Goal: Task Accomplishment & Management: Use online tool/utility

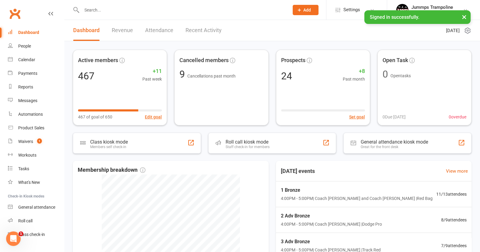
click at [464, 15] on button "×" at bounding box center [463, 16] width 11 height 13
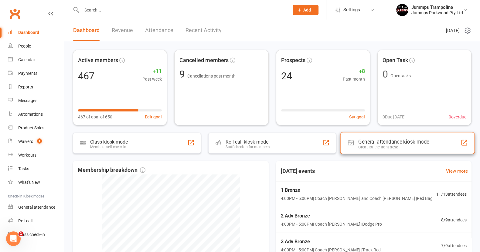
click at [379, 134] on div "General attendance kiosk mode Great for the front desk" at bounding box center [407, 143] width 134 height 22
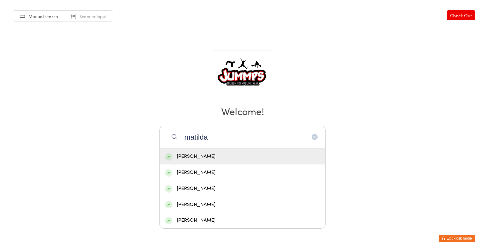
type input "matilda"
click at [222, 172] on div "[PERSON_NAME]" at bounding box center [242, 173] width 155 height 8
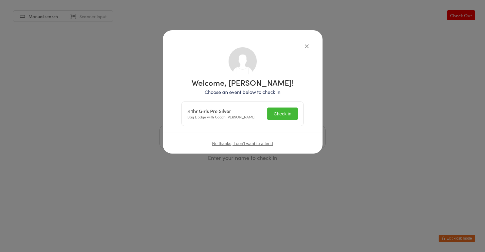
click at [288, 117] on button "Check in" at bounding box center [283, 114] width 30 height 12
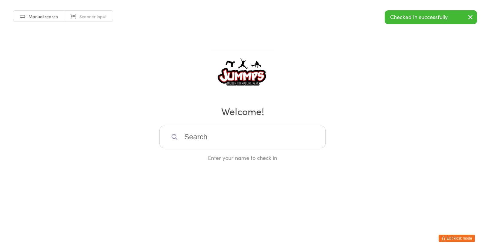
click at [247, 134] on input "search" at bounding box center [243, 137] width 166 height 22
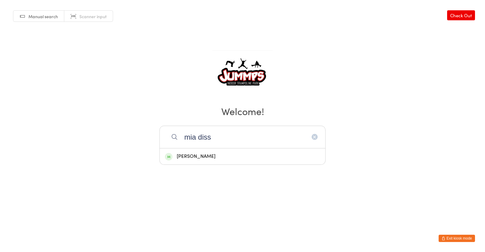
type input "mia diss"
click at [234, 154] on div "[PERSON_NAME]" at bounding box center [242, 157] width 155 height 8
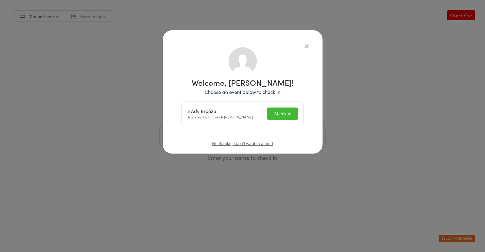
click at [291, 111] on button "Check in" at bounding box center [283, 114] width 30 height 12
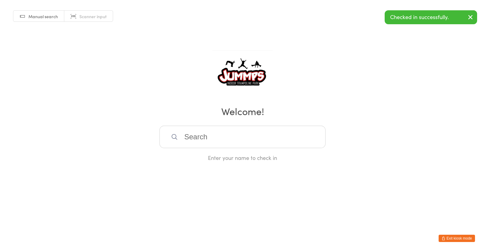
click at [255, 137] on input "search" at bounding box center [243, 137] width 166 height 22
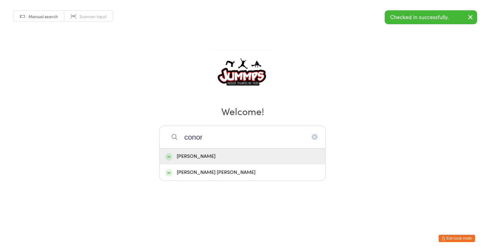
type input "conor"
click at [226, 154] on div "[PERSON_NAME]" at bounding box center [242, 157] width 155 height 8
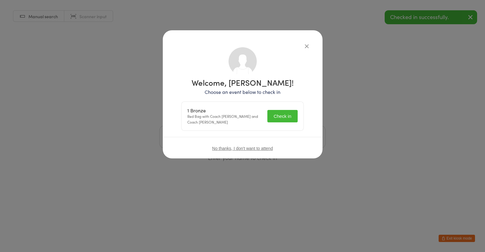
click at [293, 112] on button "Check in" at bounding box center [283, 116] width 30 height 12
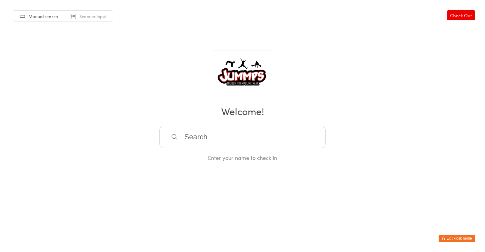
click at [300, 138] on input "search" at bounding box center [243, 137] width 166 height 22
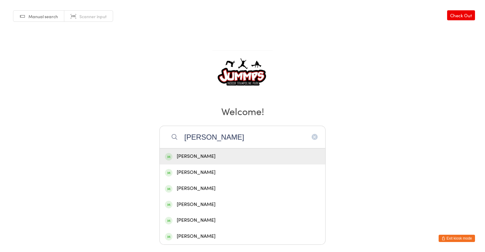
type input "[PERSON_NAME]"
click at [254, 153] on div "[PERSON_NAME]" at bounding box center [242, 157] width 155 height 8
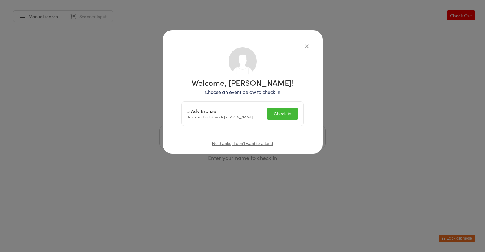
click at [293, 117] on button "Check in" at bounding box center [283, 114] width 30 height 12
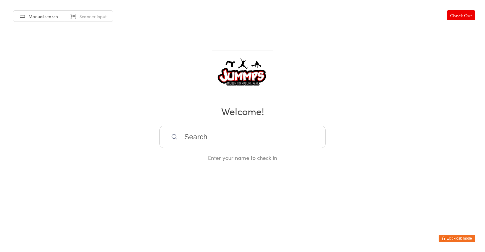
click at [286, 145] on input "search" at bounding box center [243, 137] width 166 height 22
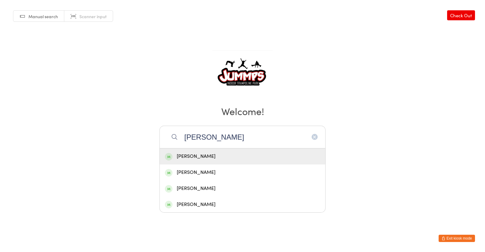
drag, startPoint x: 220, startPoint y: 135, endPoint x: 149, endPoint y: 143, distance: 71.1
click at [149, 143] on div "Manual search Scanner input Check Out Welcome! [PERSON_NAME] Du [PERSON_NAME] […" at bounding box center [242, 81] width 485 height 162
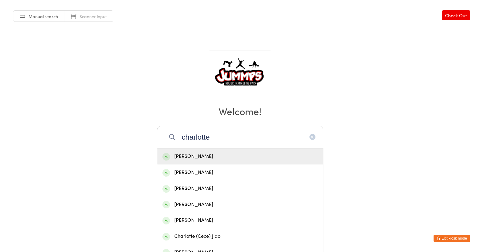
type input "charlotte"
click at [221, 156] on div "[PERSON_NAME]" at bounding box center [239, 157] width 155 height 8
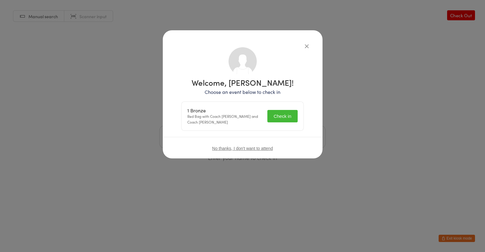
click at [280, 112] on button "Check in" at bounding box center [283, 116] width 30 height 12
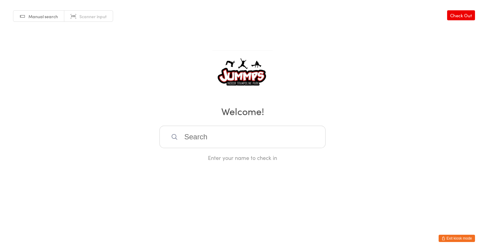
click at [299, 127] on input "search" at bounding box center [243, 137] width 166 height 22
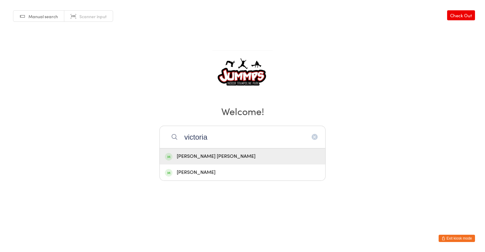
type input "victoria"
click at [207, 174] on div "[PERSON_NAME]" at bounding box center [242, 173] width 155 height 8
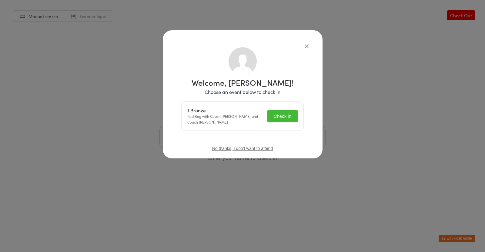
click at [283, 115] on button "Check in" at bounding box center [283, 116] width 30 height 12
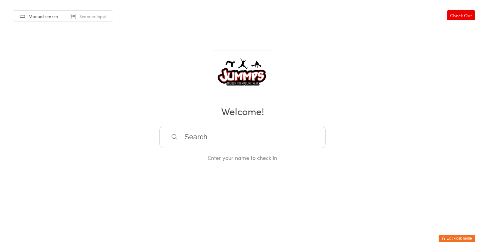
click at [262, 133] on input "search" at bounding box center [243, 137] width 166 height 22
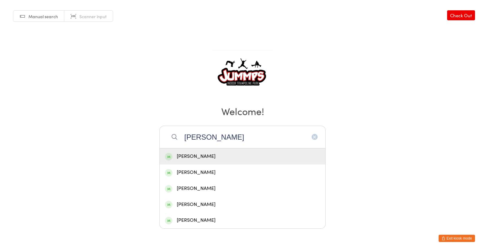
type input "[PERSON_NAME]"
click at [184, 157] on div "[PERSON_NAME]" at bounding box center [242, 157] width 155 height 8
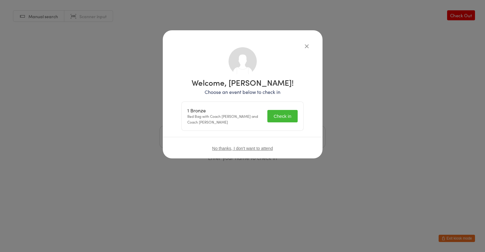
click at [277, 112] on button "Check in" at bounding box center [283, 116] width 30 height 12
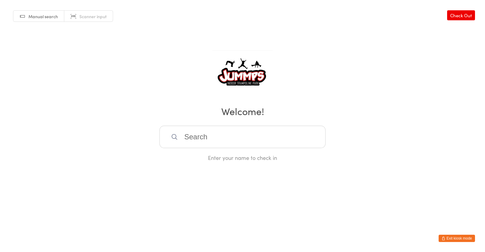
click at [247, 133] on input "search" at bounding box center [243, 137] width 166 height 22
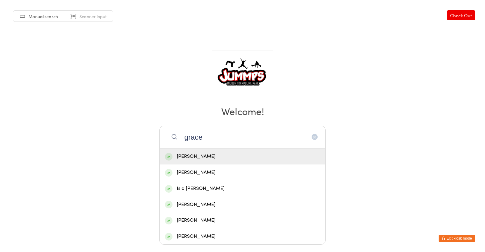
type input "grace"
click at [221, 174] on div "[PERSON_NAME]" at bounding box center [242, 173] width 155 height 8
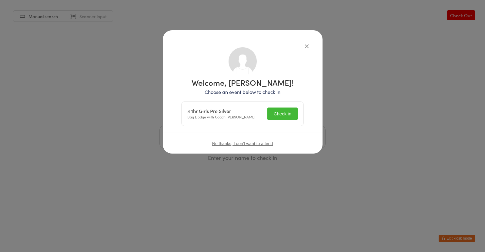
click at [289, 118] on button "Check in" at bounding box center [283, 114] width 30 height 12
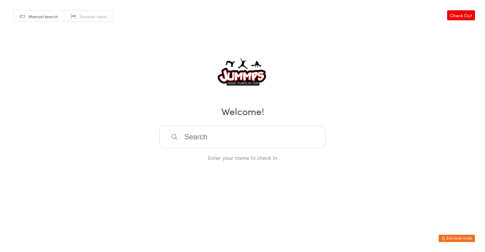
click at [278, 134] on input "search" at bounding box center [243, 137] width 166 height 22
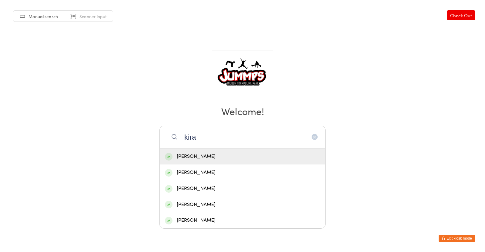
type input "kira"
click at [225, 154] on div "[PERSON_NAME]" at bounding box center [242, 157] width 155 height 8
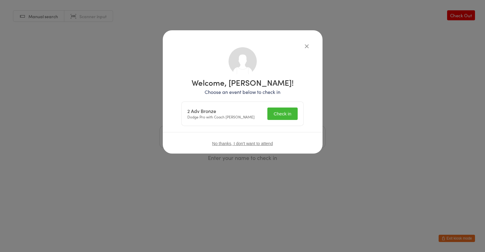
click at [296, 119] on button "Check in" at bounding box center [283, 114] width 30 height 12
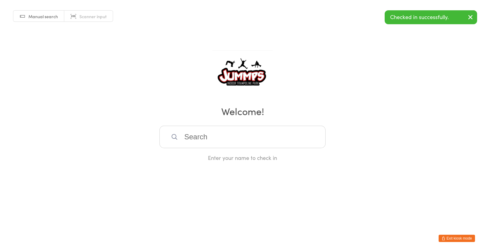
click at [277, 135] on input "search" at bounding box center [243, 137] width 166 height 22
type input "[PERSON_NAME] to"
click at [212, 158] on div "[PERSON_NAME]" at bounding box center [242, 157] width 155 height 8
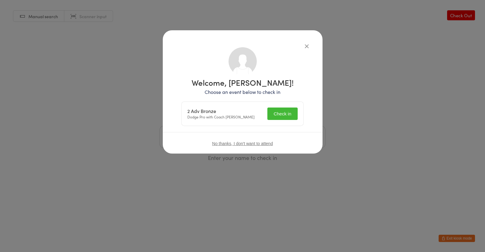
click at [294, 117] on button "Check in" at bounding box center [283, 114] width 30 height 12
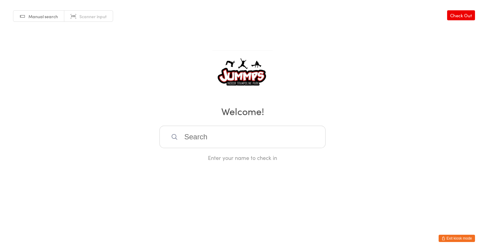
click at [264, 138] on input "search" at bounding box center [243, 137] width 166 height 22
type input "c"
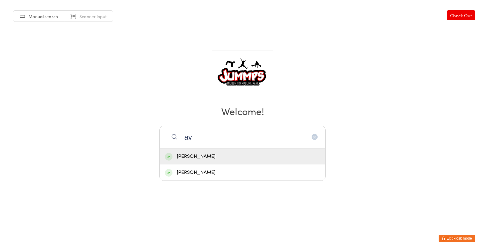
type input "a"
type input "[PERSON_NAME]"
click at [200, 155] on div "[PERSON_NAME]" at bounding box center [242, 157] width 155 height 8
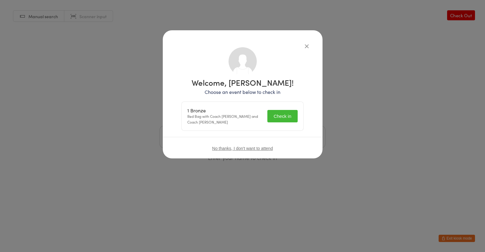
click at [286, 114] on button "Check in" at bounding box center [283, 116] width 30 height 12
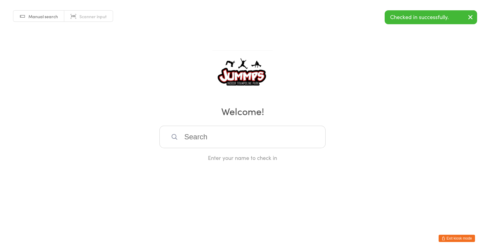
click at [265, 137] on input "search" at bounding box center [243, 137] width 166 height 22
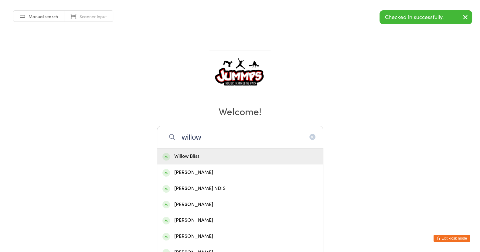
type input "willow"
click at [219, 173] on div "[PERSON_NAME]" at bounding box center [239, 173] width 155 height 8
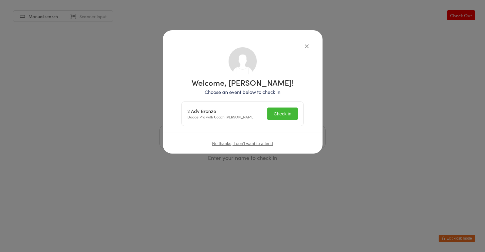
click at [287, 120] on button "Check in" at bounding box center [283, 114] width 30 height 12
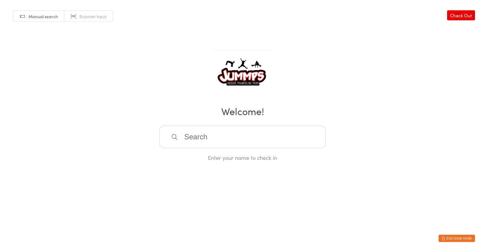
click at [276, 138] on input "search" at bounding box center [243, 137] width 166 height 22
type input "[PERSON_NAME]"
click at [197, 160] on div "[PERSON_NAME]" at bounding box center [243, 157] width 166 height 16
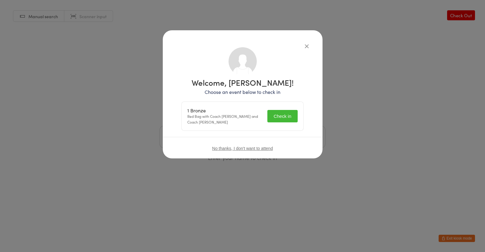
click at [285, 112] on button "Check in" at bounding box center [283, 116] width 30 height 12
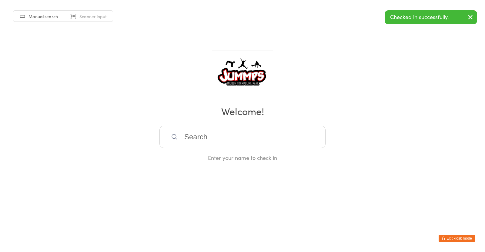
click at [268, 137] on input "search" at bounding box center [243, 137] width 166 height 22
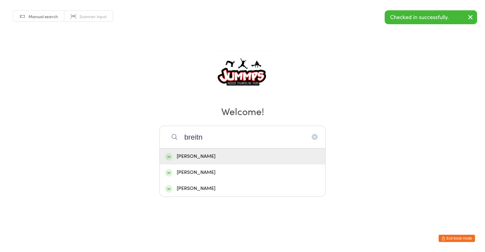
type input "breitn"
click at [218, 153] on div "[PERSON_NAME]" at bounding box center [242, 157] width 155 height 8
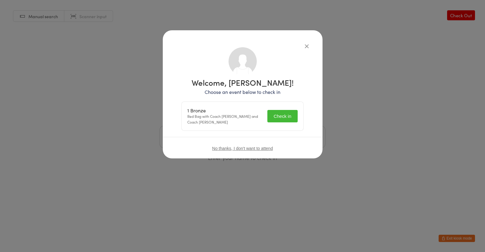
click at [291, 116] on button "Check in" at bounding box center [283, 116] width 30 height 12
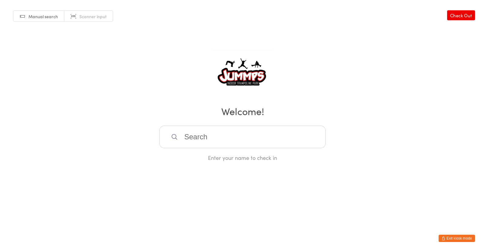
click at [274, 135] on input "search" at bounding box center [243, 137] width 166 height 22
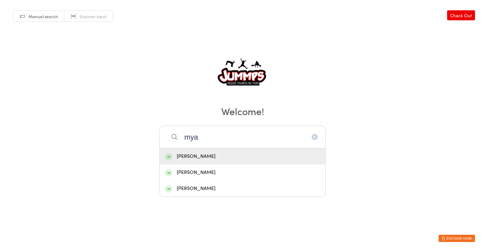
type input "mya"
click at [221, 153] on div "[PERSON_NAME]" at bounding box center [242, 157] width 155 height 8
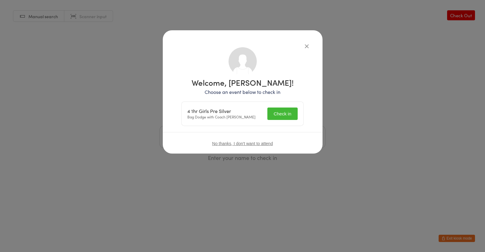
click at [290, 112] on button "Check in" at bounding box center [283, 114] width 30 height 12
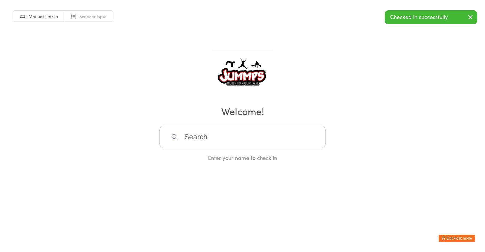
click at [275, 135] on input "search" at bounding box center [243, 137] width 166 height 22
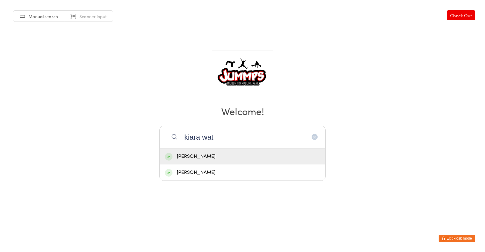
type input "kiara wat"
click at [213, 154] on div "[PERSON_NAME]" at bounding box center [242, 157] width 155 height 8
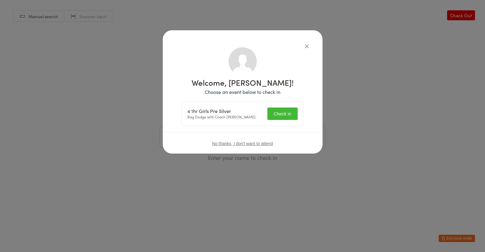
click at [283, 114] on button "Check in" at bounding box center [283, 114] width 30 height 12
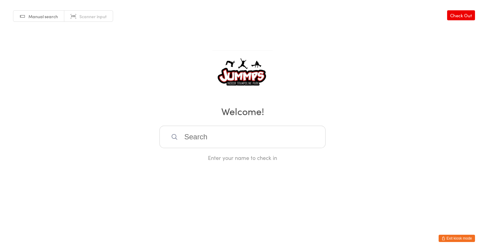
click at [285, 137] on input "search" at bounding box center [243, 137] width 166 height 22
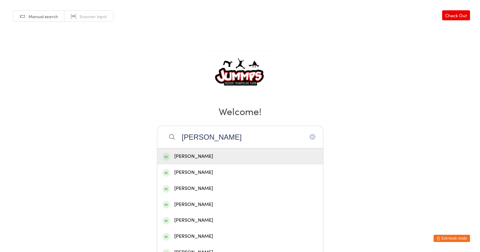
type input "[PERSON_NAME]"
click at [204, 153] on div "[PERSON_NAME]" at bounding box center [239, 157] width 155 height 8
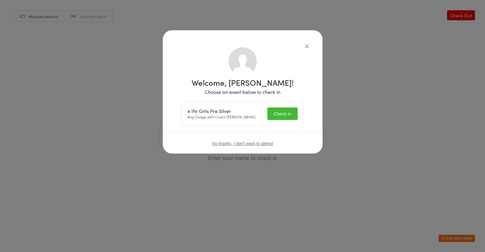
click at [286, 117] on button "Check in" at bounding box center [283, 114] width 30 height 12
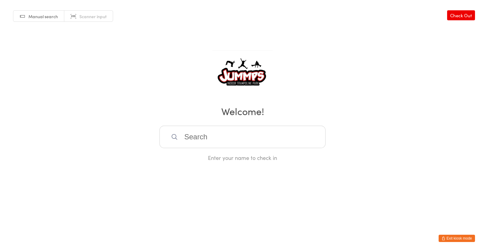
click at [285, 133] on input "search" at bounding box center [243, 137] width 166 height 22
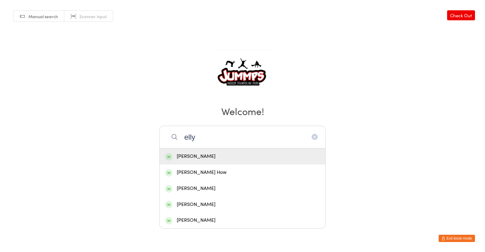
type input "elly"
click at [237, 151] on div "[PERSON_NAME]" at bounding box center [243, 157] width 166 height 16
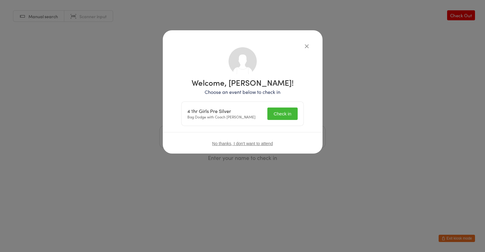
click at [297, 115] on button "Check in" at bounding box center [283, 114] width 30 height 12
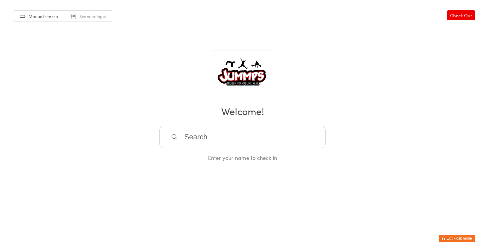
click at [237, 136] on input "search" at bounding box center [243, 137] width 166 height 22
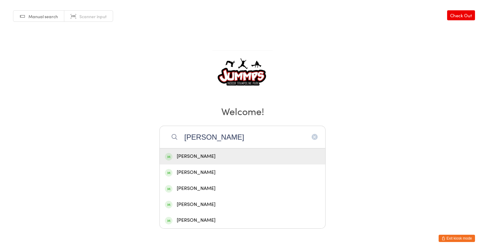
type input "[PERSON_NAME]"
click at [237, 153] on div "[PERSON_NAME]" at bounding box center [242, 157] width 155 height 8
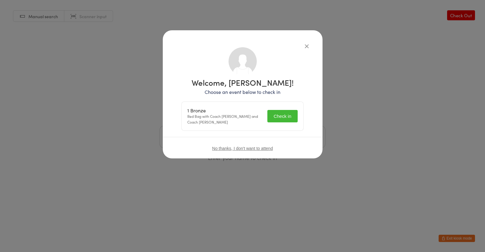
click at [290, 114] on button "Check in" at bounding box center [283, 116] width 30 height 12
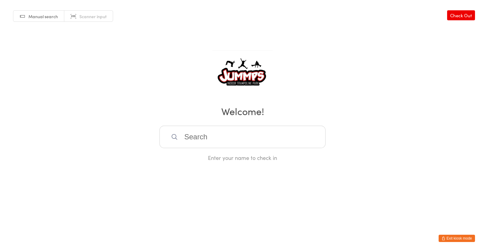
click at [248, 133] on input "search" at bounding box center [243, 137] width 166 height 22
type input "[PERSON_NAME]"
click at [231, 155] on div "[PERSON_NAME] [PERSON_NAME]" at bounding box center [242, 157] width 155 height 8
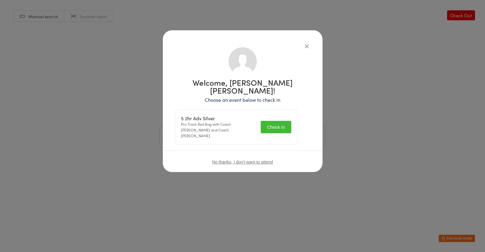
click at [285, 121] on button "Check in" at bounding box center [276, 127] width 30 height 12
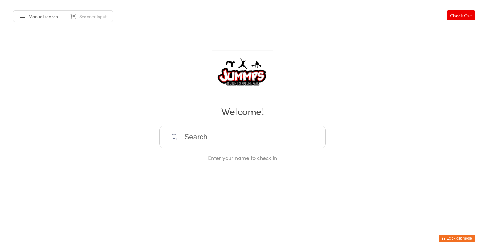
click at [268, 135] on input "search" at bounding box center [243, 137] width 166 height 22
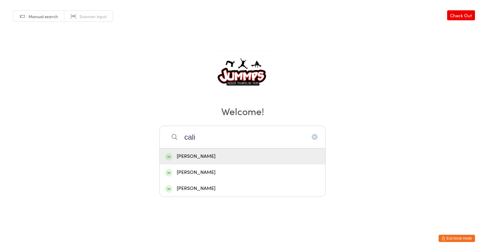
type input "cali"
click at [220, 153] on div "[PERSON_NAME]" at bounding box center [242, 157] width 155 height 8
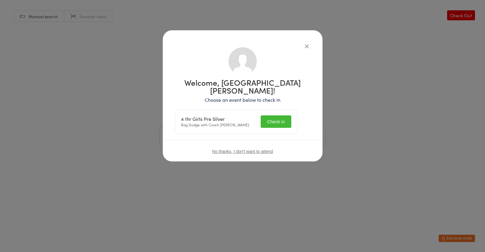
click at [283, 116] on button "Check in" at bounding box center [276, 122] width 30 height 12
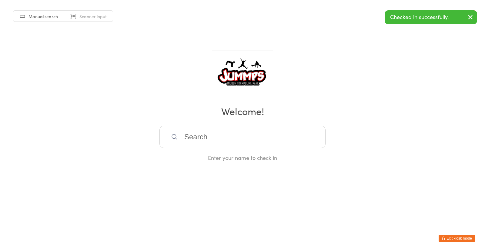
click at [272, 138] on input "search" at bounding box center [243, 137] width 166 height 22
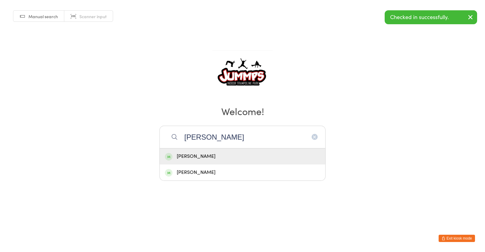
type input "[PERSON_NAME]"
click at [254, 158] on div "[PERSON_NAME]" at bounding box center [242, 157] width 155 height 8
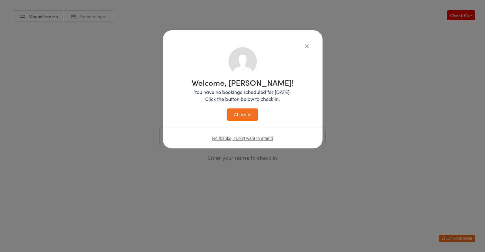
click at [309, 46] on icon "button" at bounding box center [307, 46] width 7 height 7
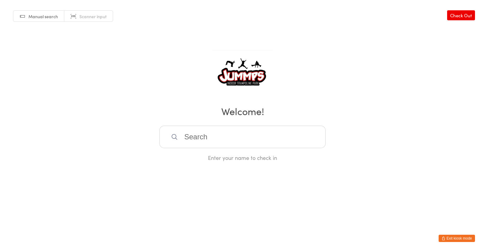
click at [261, 135] on input "search" at bounding box center [243, 137] width 166 height 22
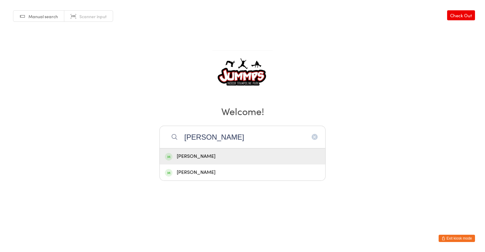
type input "[PERSON_NAME]"
click at [218, 171] on div "[PERSON_NAME]" at bounding box center [242, 173] width 155 height 8
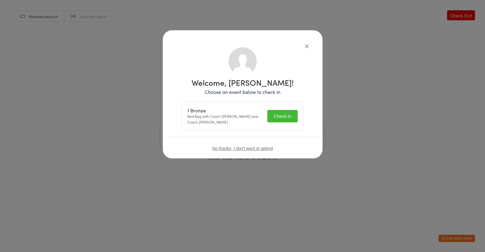
click at [287, 119] on button "Check in" at bounding box center [283, 116] width 30 height 12
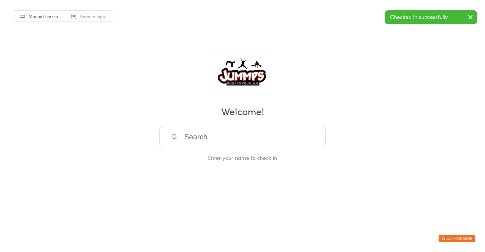
click at [215, 137] on input "search" at bounding box center [243, 137] width 166 height 22
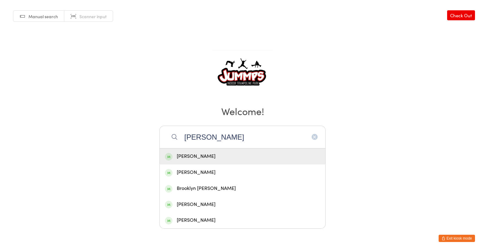
type input "[PERSON_NAME]"
click at [228, 157] on div "[PERSON_NAME]" at bounding box center [242, 157] width 155 height 8
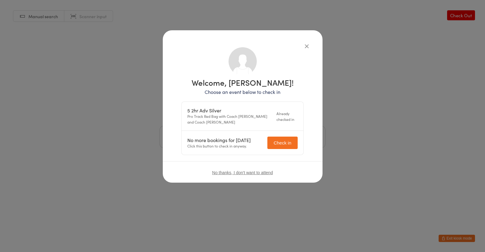
click at [307, 48] on icon "button" at bounding box center [307, 46] width 7 height 7
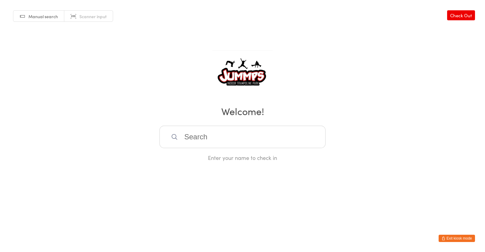
click at [262, 138] on input "search" at bounding box center [243, 137] width 166 height 22
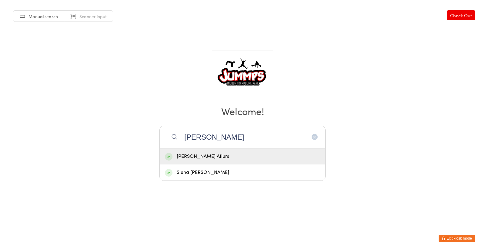
type input "[PERSON_NAME]"
click at [222, 155] on div "[PERSON_NAME] Atlurs" at bounding box center [242, 157] width 155 height 8
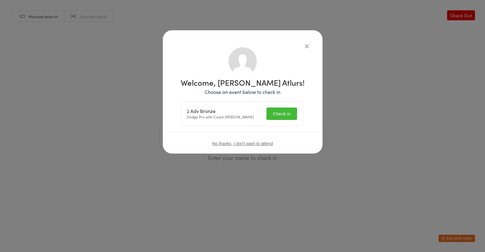
click at [291, 112] on button "Check in" at bounding box center [282, 114] width 30 height 12
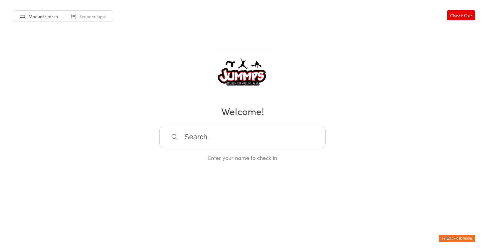
click at [274, 134] on input "search" at bounding box center [243, 137] width 166 height 22
type input "oscar"
click at [226, 154] on div "[PERSON_NAME]" at bounding box center [242, 157] width 155 height 8
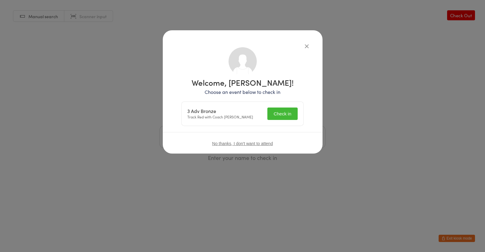
click at [291, 116] on button "Check in" at bounding box center [283, 114] width 30 height 12
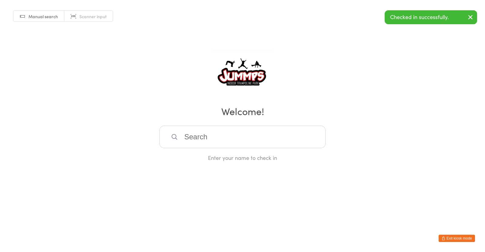
click at [242, 135] on input "search" at bounding box center [243, 137] width 166 height 22
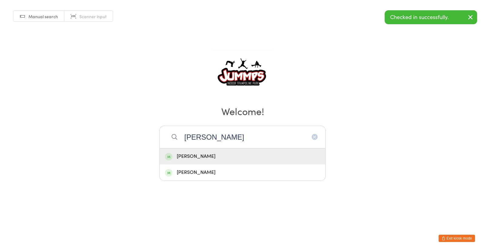
type input "[PERSON_NAME]"
click at [218, 157] on div "[PERSON_NAME]" at bounding box center [242, 157] width 155 height 8
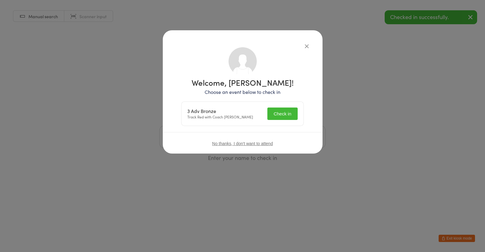
click at [289, 118] on button "Check in" at bounding box center [283, 114] width 30 height 12
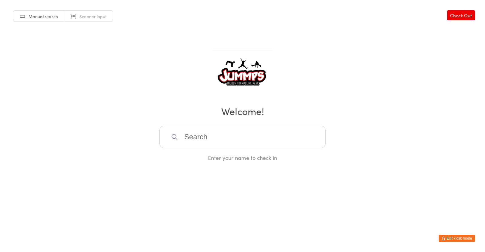
click at [203, 137] on input "search" at bounding box center [243, 137] width 166 height 22
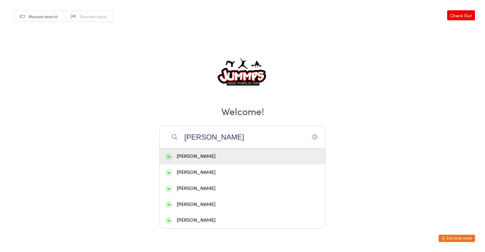
type input "[PERSON_NAME]"
click at [205, 159] on div "[PERSON_NAME]" at bounding box center [242, 157] width 155 height 8
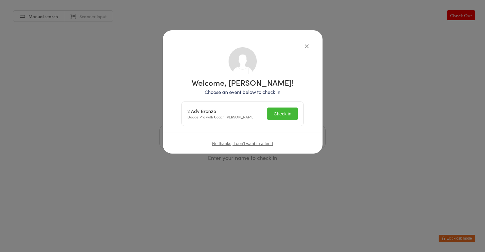
click at [283, 115] on button "Check in" at bounding box center [283, 114] width 30 height 12
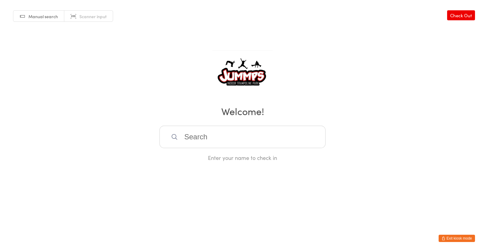
click at [206, 137] on input "search" at bounding box center [243, 137] width 166 height 22
type input "f"
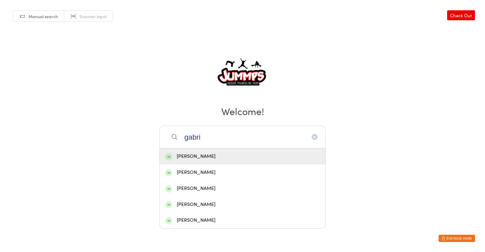
type input "gabri"
click at [210, 190] on div "[PERSON_NAME]" at bounding box center [242, 189] width 155 height 8
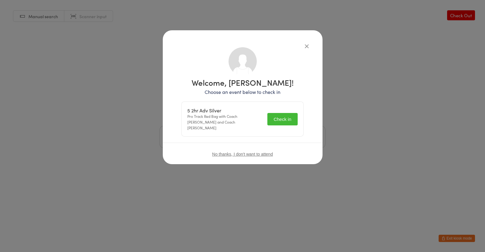
click at [283, 115] on button "Check in" at bounding box center [283, 119] width 30 height 12
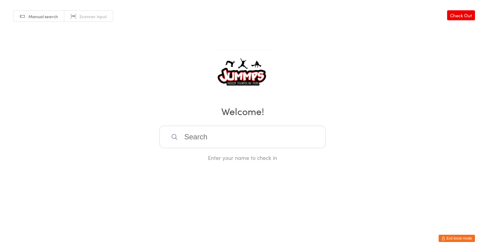
click at [221, 135] on input "search" at bounding box center [243, 137] width 166 height 22
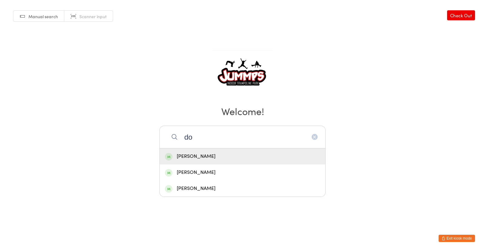
type input "d"
type input "joli"
click at [204, 158] on div "[PERSON_NAME]" at bounding box center [242, 157] width 155 height 8
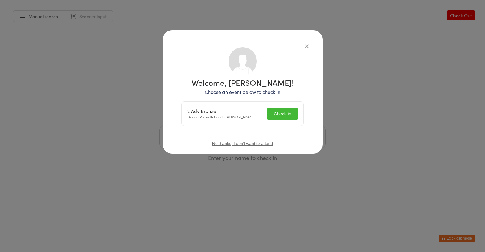
click at [284, 111] on button "Check in" at bounding box center [283, 114] width 30 height 12
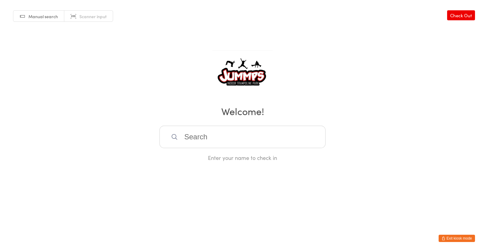
click at [193, 135] on input "search" at bounding box center [243, 137] width 166 height 22
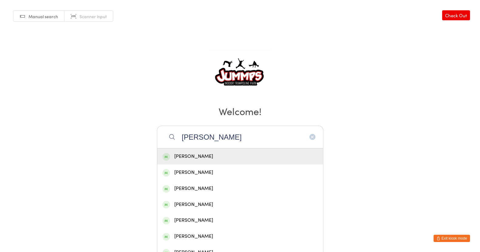
type input "[PERSON_NAME]"
click at [215, 235] on div "[PERSON_NAME]" at bounding box center [239, 237] width 155 height 8
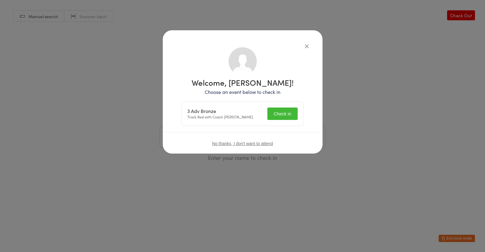
click at [285, 114] on button "Check in" at bounding box center [283, 114] width 30 height 12
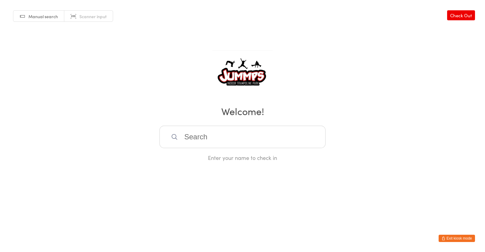
click at [196, 138] on input "search" at bounding box center [243, 137] width 166 height 22
type input "azura"
click at [206, 160] on div "Azura Croci" at bounding box center [243, 157] width 166 height 16
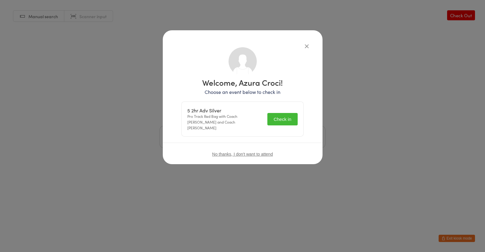
click at [285, 117] on button "Check in" at bounding box center [283, 119] width 30 height 12
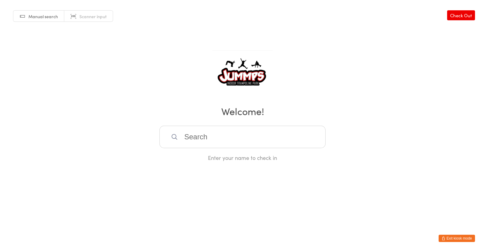
click at [219, 134] on input "search" at bounding box center [243, 137] width 166 height 22
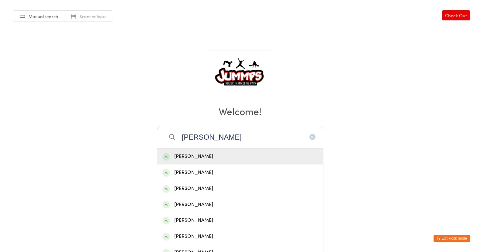
type input "[PERSON_NAME]"
click at [226, 190] on div "[PERSON_NAME]" at bounding box center [239, 189] width 155 height 8
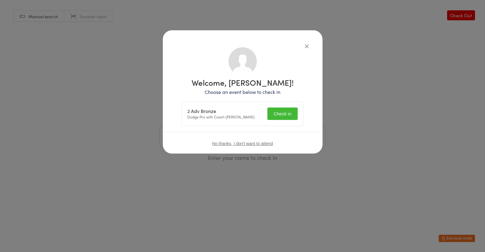
click at [285, 114] on button "Check in" at bounding box center [283, 114] width 30 height 12
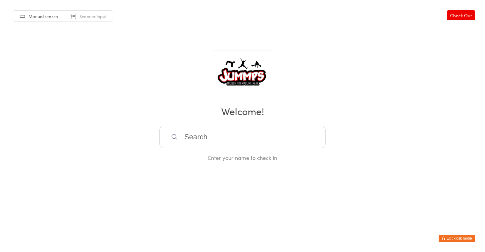
click at [200, 133] on input "search" at bounding box center [243, 137] width 166 height 22
type input "[PERSON_NAME]"
click at [181, 153] on div "[PERSON_NAME]" at bounding box center [242, 157] width 155 height 8
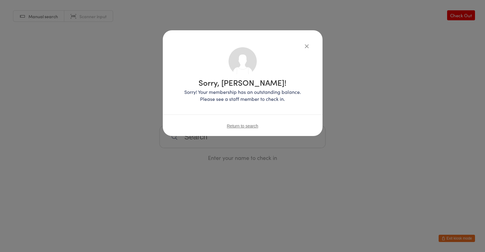
click at [305, 43] on icon "button" at bounding box center [307, 46] width 7 height 7
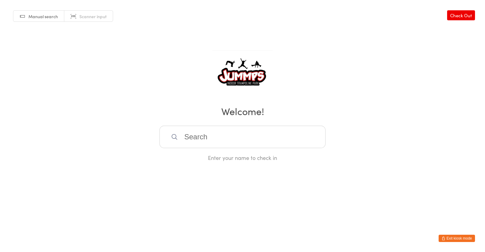
click at [221, 138] on input "search" at bounding box center [243, 137] width 166 height 22
type input "rendal"
click at [204, 158] on div "[PERSON_NAME]" at bounding box center [242, 157] width 155 height 8
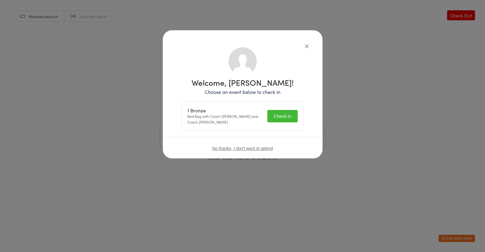
click at [284, 114] on button "Check in" at bounding box center [283, 116] width 30 height 12
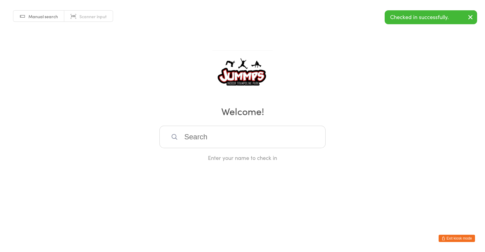
click at [201, 137] on input "search" at bounding box center [243, 137] width 166 height 22
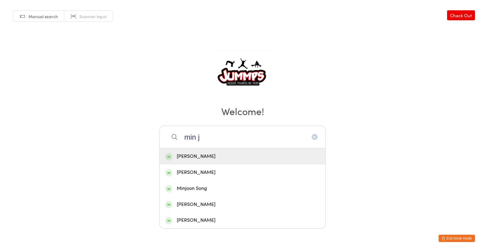
type input "min j"
click at [213, 191] on div "Minjoon Song" at bounding box center [242, 189] width 155 height 8
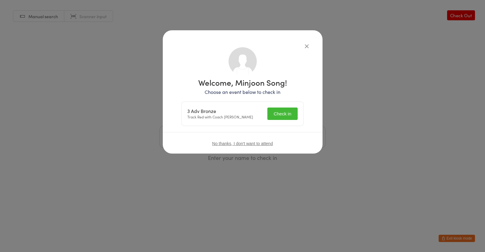
click at [284, 113] on button "Check in" at bounding box center [283, 114] width 30 height 12
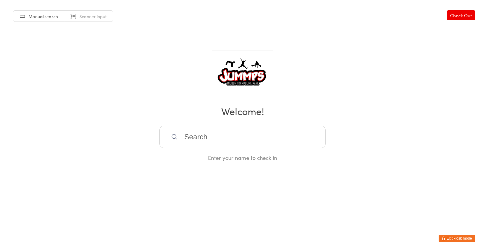
click at [193, 133] on input "search" at bounding box center [243, 137] width 166 height 22
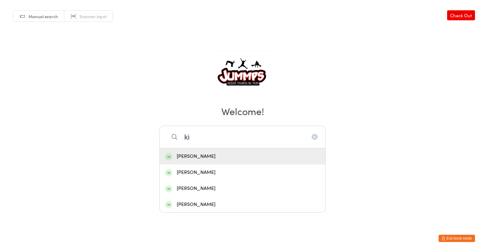
type input "k"
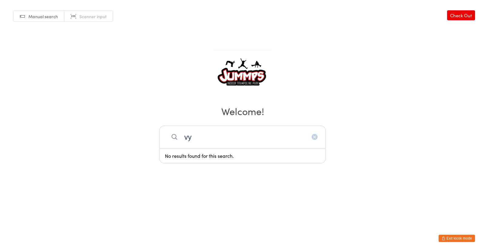
type input "v"
type input "byk"
click at [209, 153] on div "[PERSON_NAME]" at bounding box center [242, 157] width 155 height 8
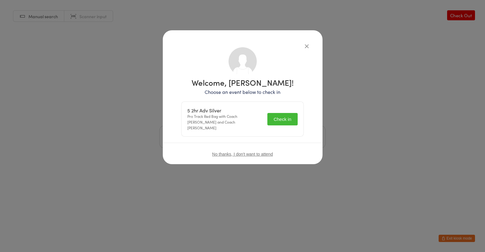
click at [287, 116] on button "Check in" at bounding box center [283, 119] width 30 height 12
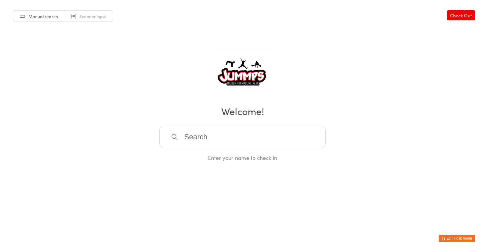
click at [275, 138] on input "search" at bounding box center [243, 137] width 166 height 22
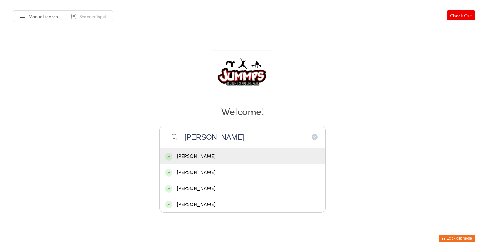
type input "[PERSON_NAME]"
click at [232, 156] on div "[PERSON_NAME]" at bounding box center [242, 157] width 155 height 8
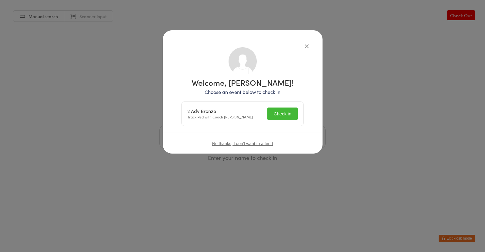
click at [288, 114] on button "Check in" at bounding box center [283, 114] width 30 height 12
